Goal: Find specific page/section: Find specific page/section

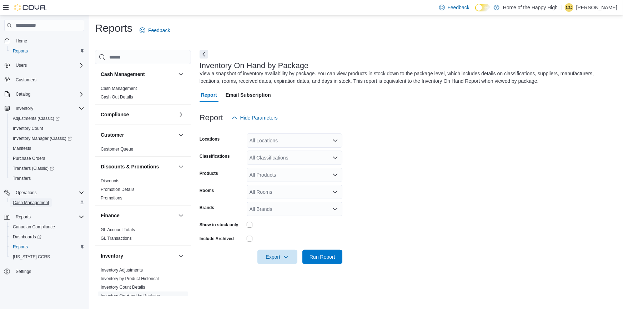
click at [43, 200] on span "Cash Management" at bounding box center [31, 203] width 36 height 6
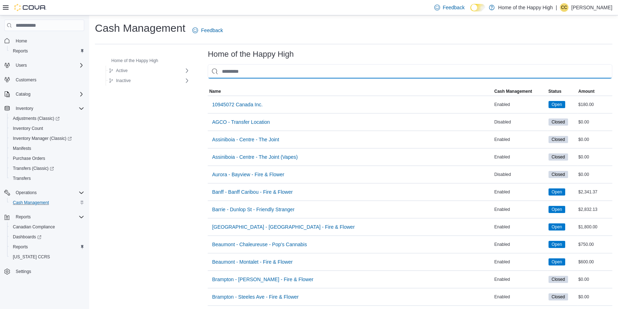
click at [208, 73] on input "This is a search bar. As you type, the results lower in the page will automatic…" at bounding box center [410, 71] width 405 height 14
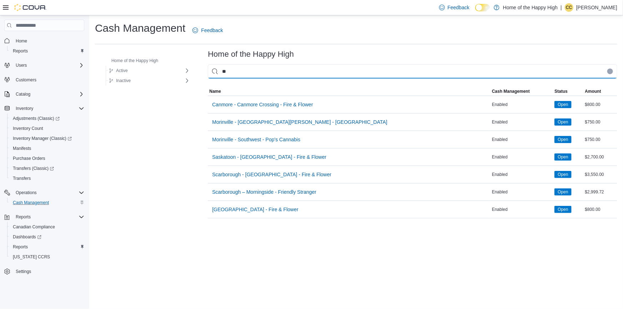
type input "*"
